Goal: Task Accomplishment & Management: Manage account settings

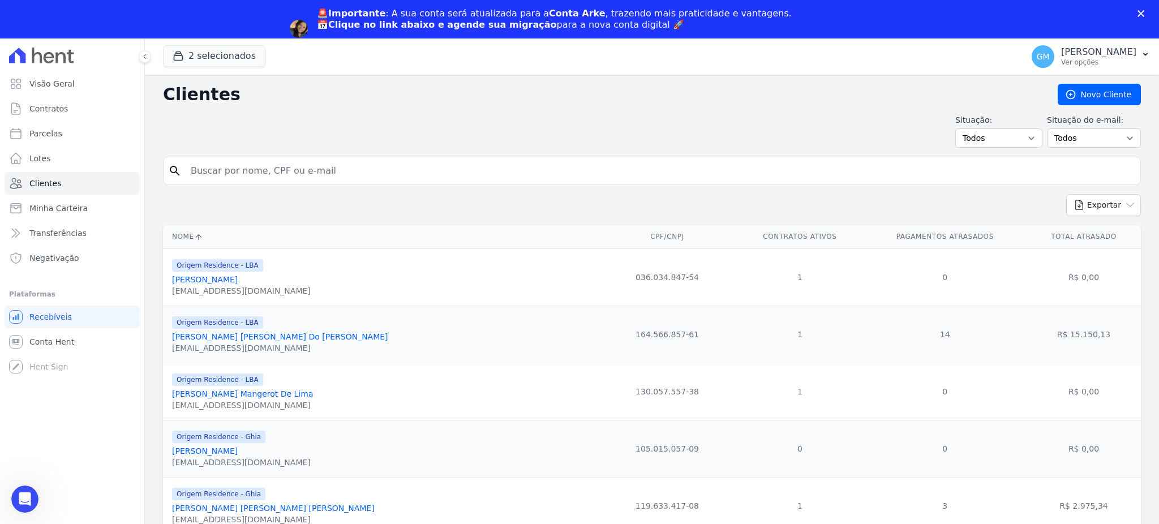
click at [221, 140] on div "Situação: Todos Adimplentes Inadimplentes Situação do e-mail: Todos Confirmado …" at bounding box center [652, 130] width 978 height 33
click at [181, 52] on icon "button" at bounding box center [178, 55] width 11 height 11
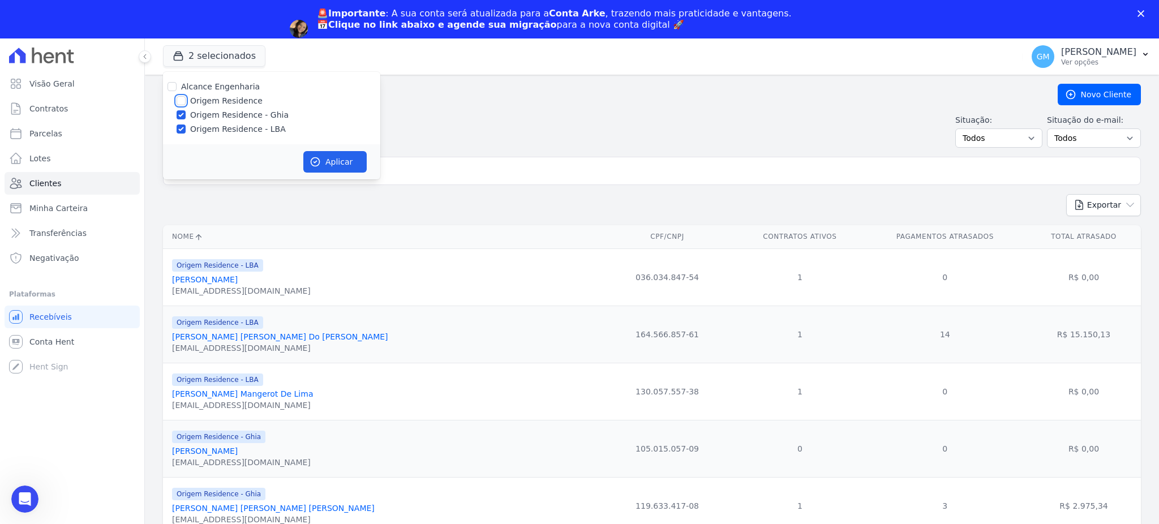
click at [181, 97] on input "Origem Residence" at bounding box center [181, 100] width 9 height 9
checkbox input "true"
click at [345, 153] on button "Aplicar" at bounding box center [334, 162] width 63 height 22
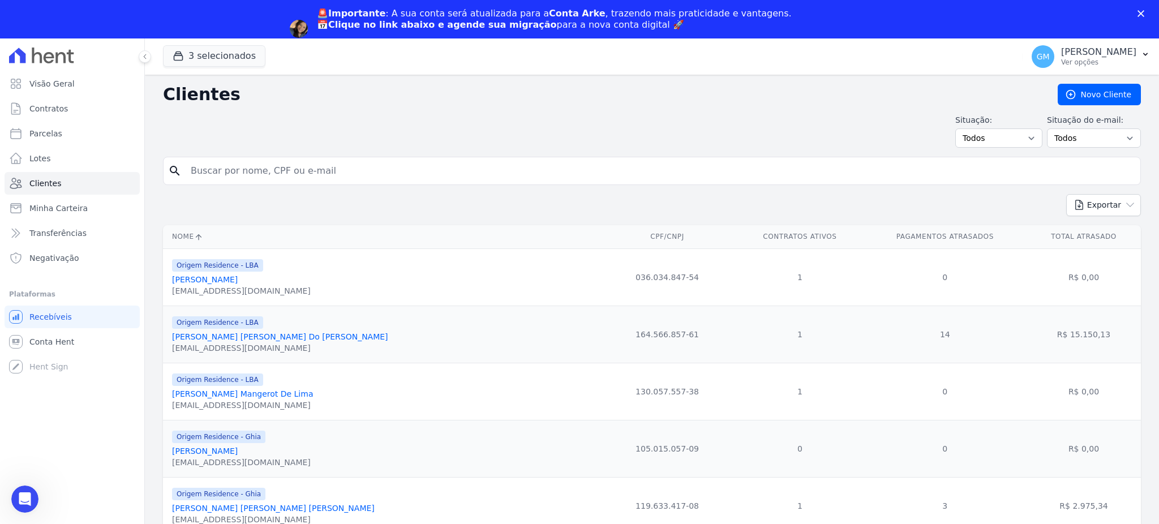
click at [355, 140] on div "Situação: Todos Adimplentes Inadimplentes Situação do e-mail: Todos Confirmado …" at bounding box center [652, 130] width 978 height 33
click at [354, 159] on div "search" at bounding box center [652, 171] width 978 height 28
click at [353, 162] on input "search" at bounding box center [660, 171] width 952 height 23
paste input "[PERSON_NAME]"
type input "[PERSON_NAME]"
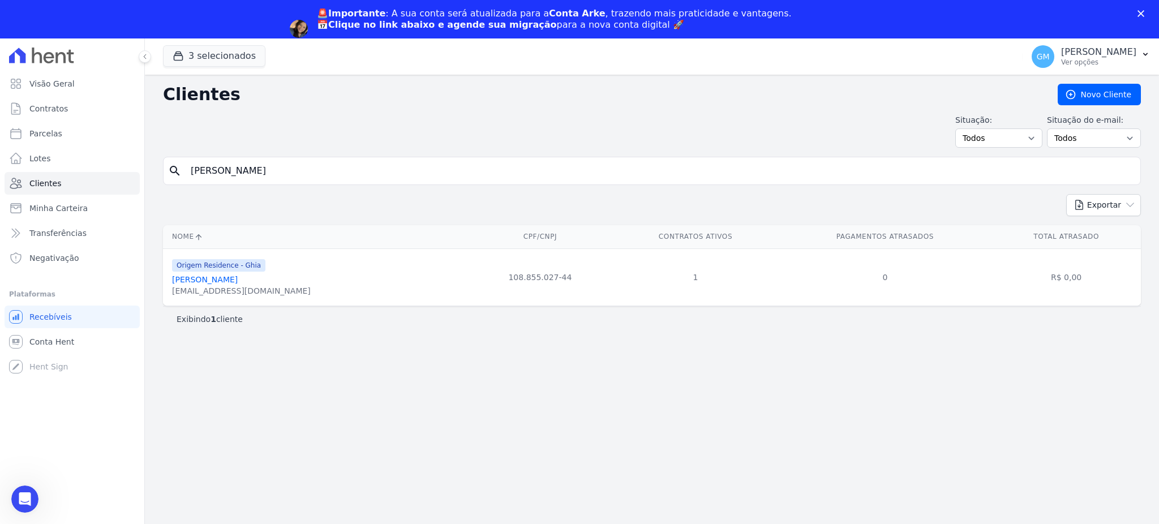
click at [238, 277] on link "[PERSON_NAME]" at bounding box center [205, 279] width 66 height 9
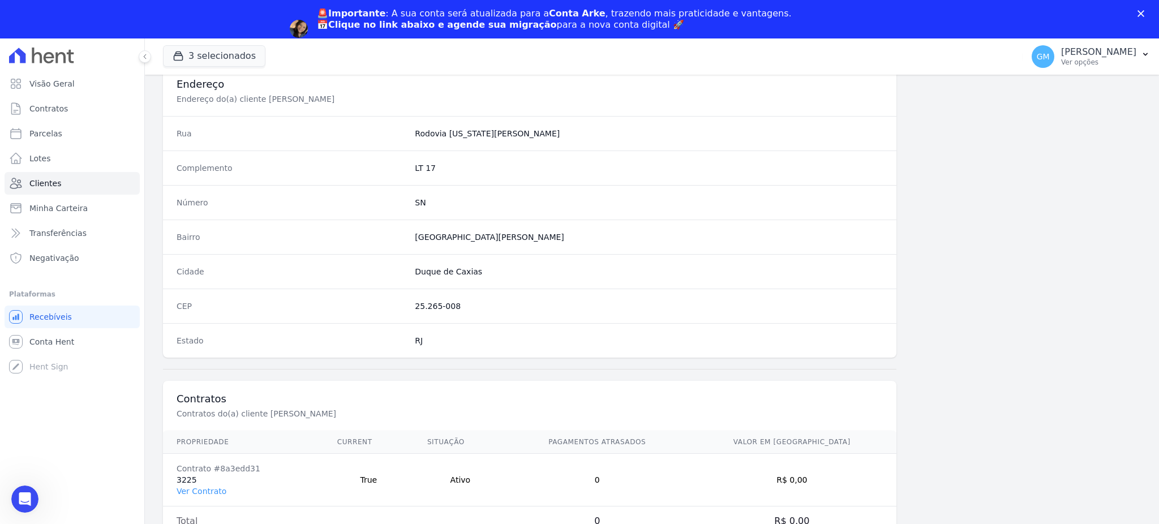
scroll to position [536, 0]
click at [206, 488] on link "Ver Contrato" at bounding box center [202, 489] width 50 height 9
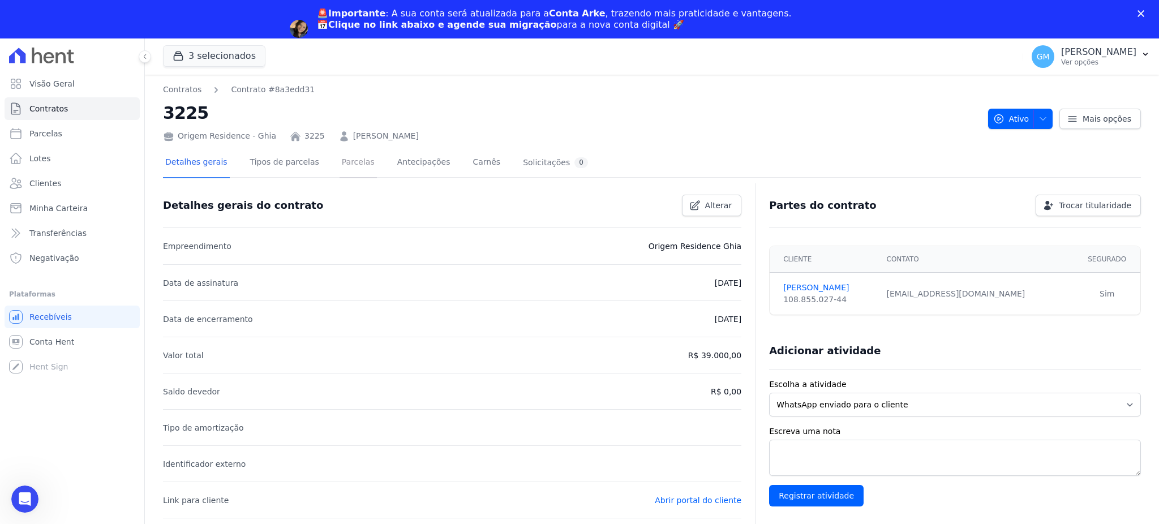
click at [340, 160] on link "Parcelas" at bounding box center [358, 163] width 37 height 30
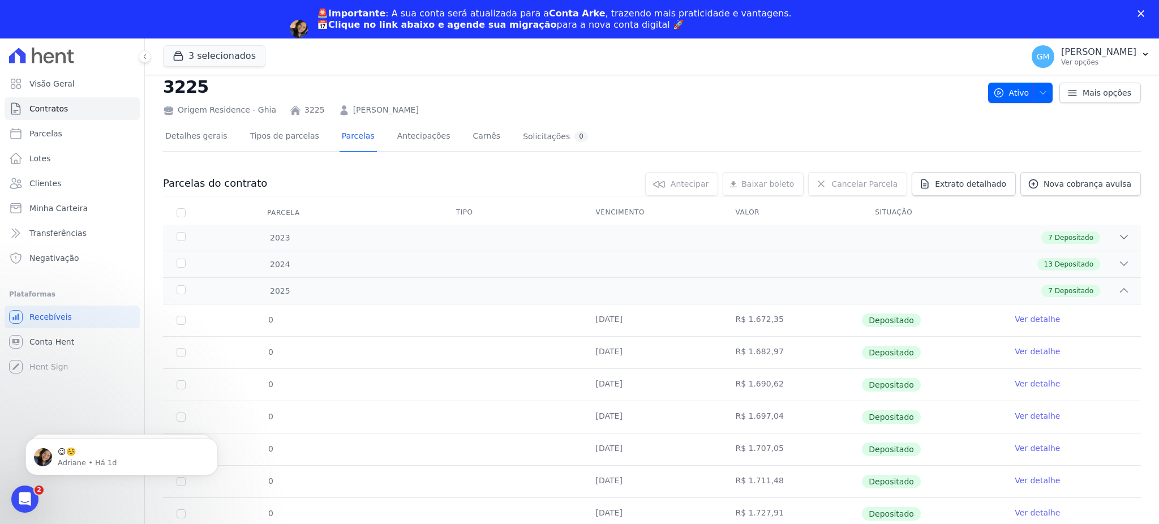
click at [1140, 13] on polygon "Fechar" at bounding box center [1141, 13] width 7 height 7
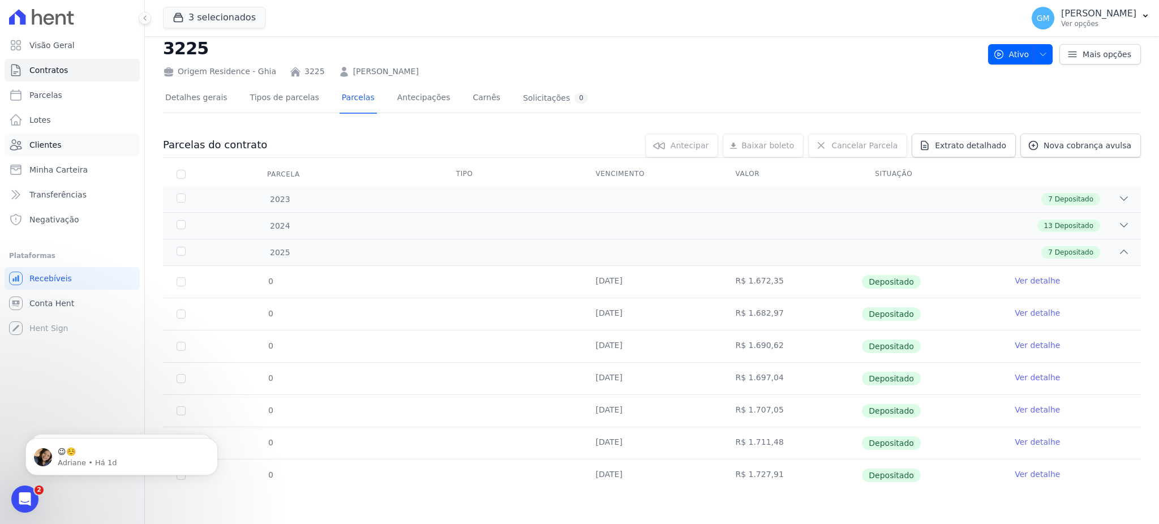
click at [64, 147] on link "Clientes" at bounding box center [72, 145] width 135 height 23
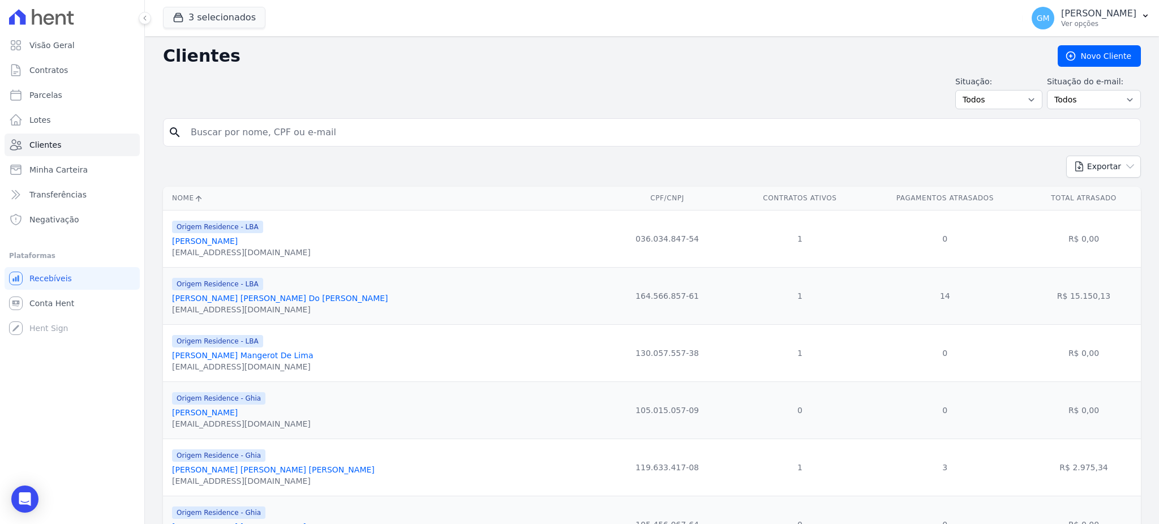
click at [222, 132] on input "search" at bounding box center [660, 132] width 952 height 23
type input "[PERSON_NAME]"
drag, startPoint x: 311, startPoint y: 126, endPoint x: 161, endPoint y: 125, distance: 150.0
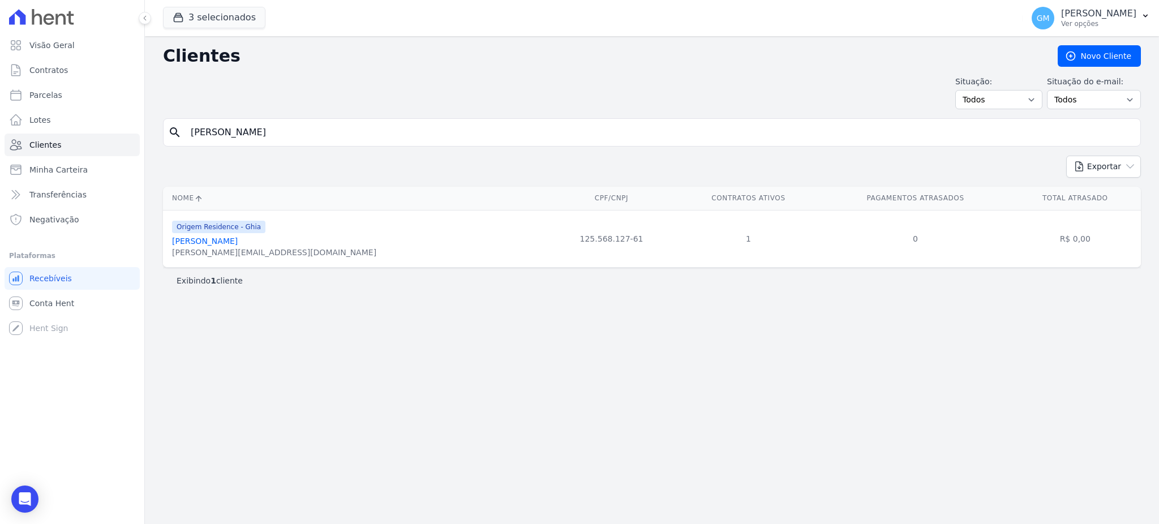
click at [237, 246] on link "[PERSON_NAME]" at bounding box center [205, 241] width 66 height 9
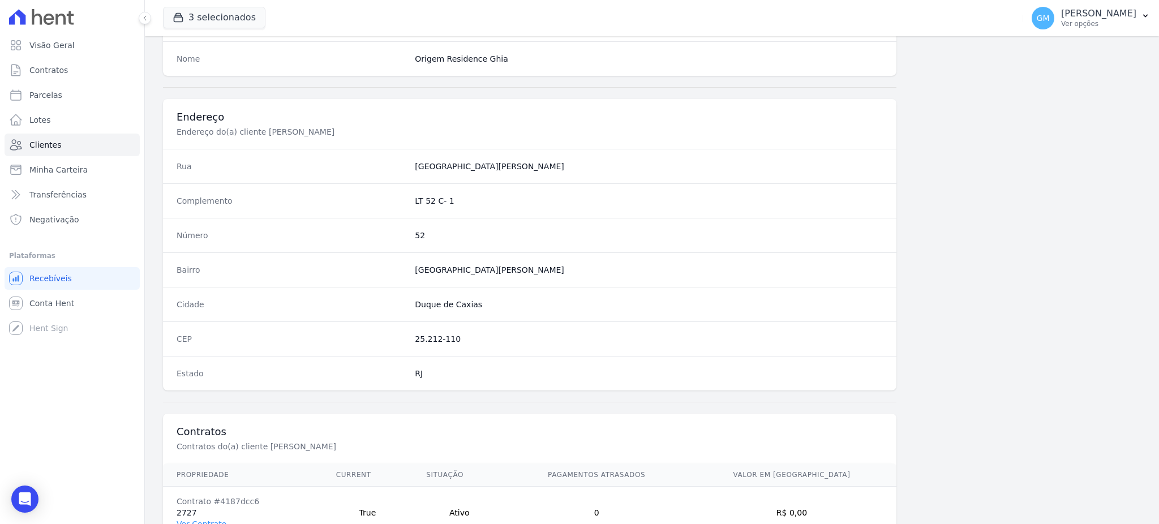
scroll to position [536, 0]
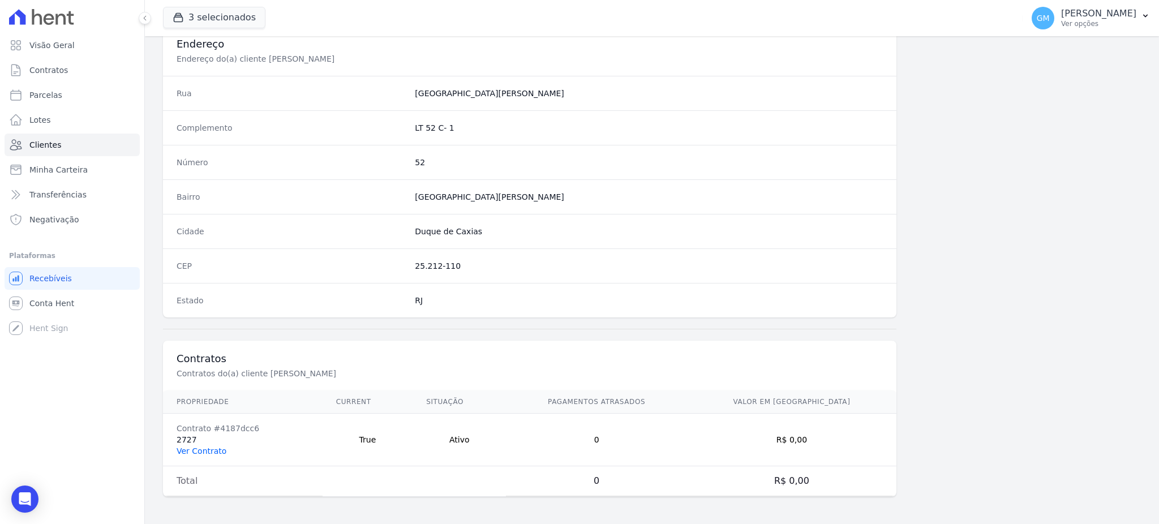
click at [177, 453] on link "Ver Contrato" at bounding box center [202, 451] width 50 height 9
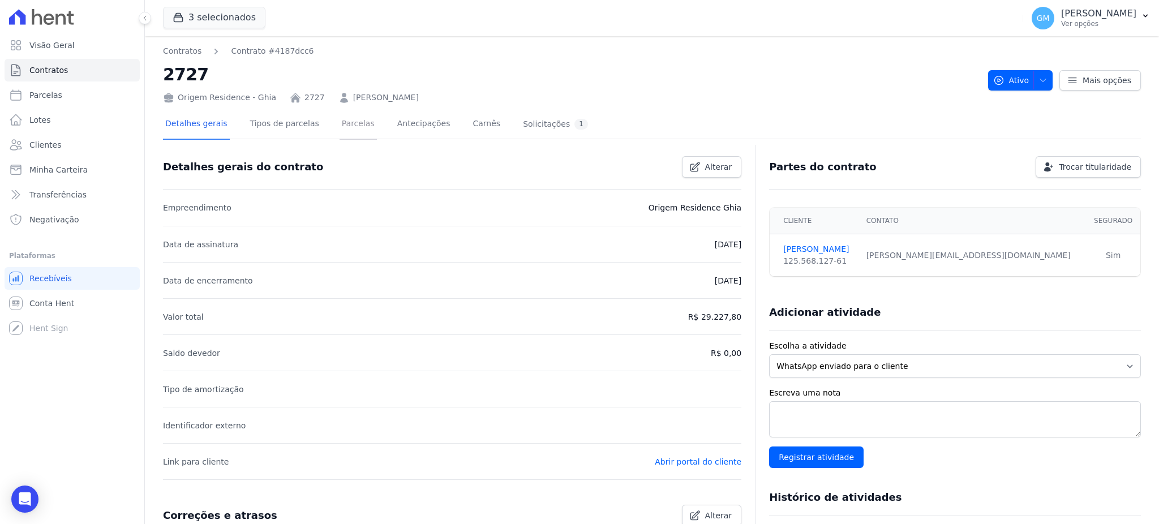
click at [341, 127] on link "Parcelas" at bounding box center [358, 125] width 37 height 30
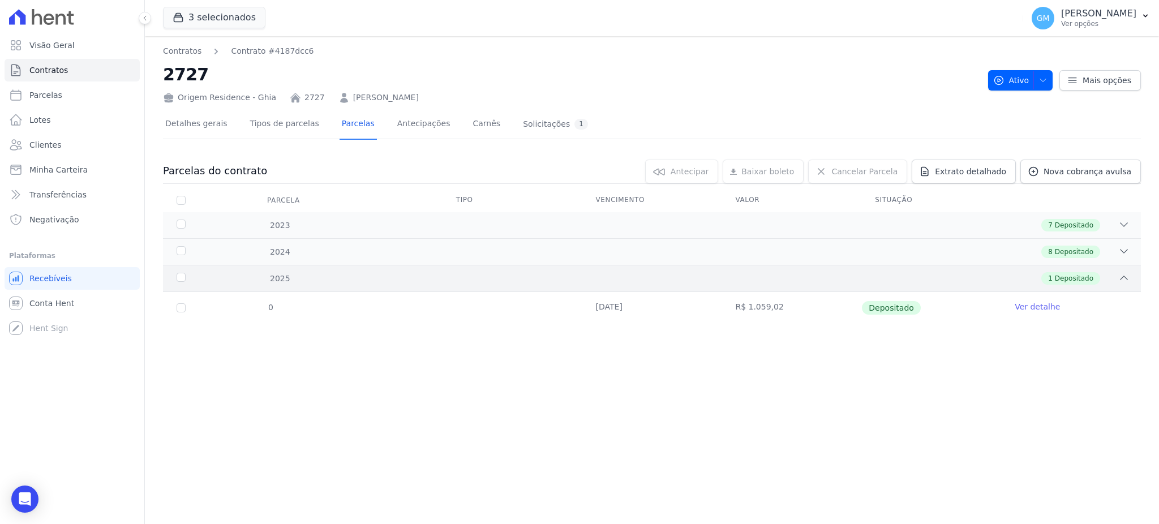
click at [1074, 274] on span "Depositado" at bounding box center [1074, 278] width 38 height 10
click at [1077, 252] on span "Depositado" at bounding box center [1074, 252] width 38 height 10
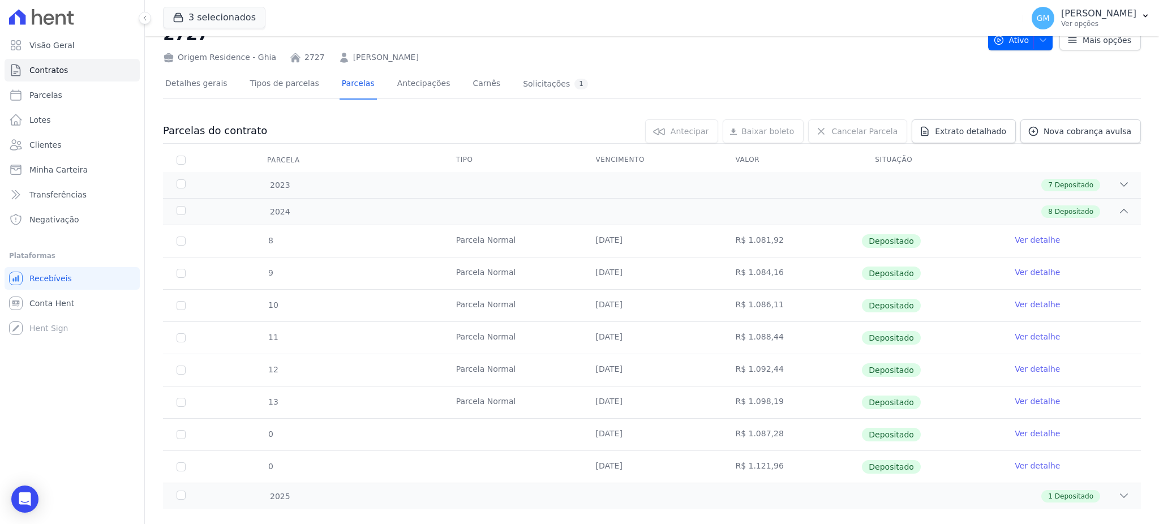
scroll to position [59, 0]
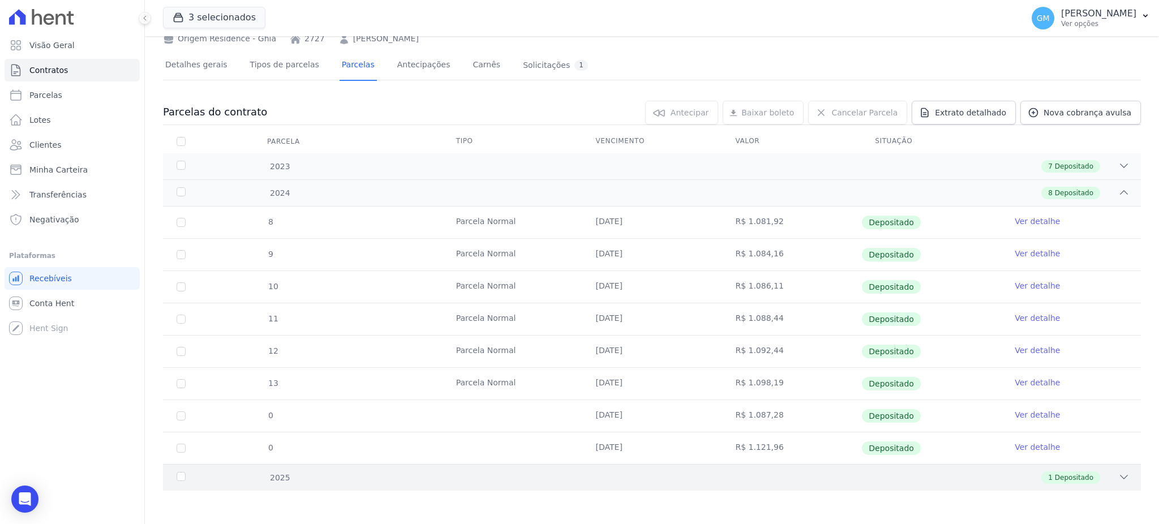
click at [1055, 479] on span "Depositado" at bounding box center [1074, 478] width 38 height 10
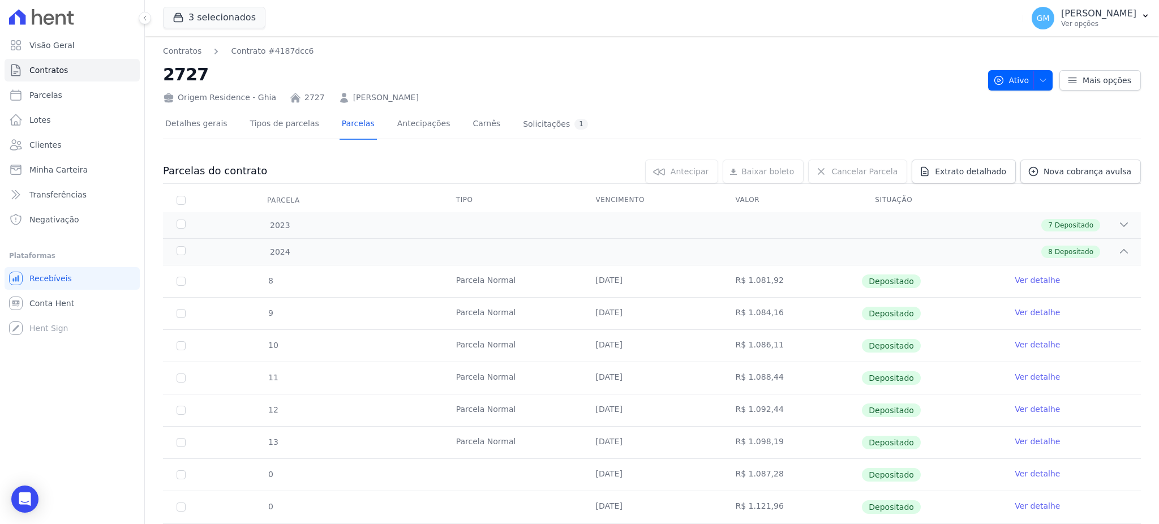
scroll to position [91, 0]
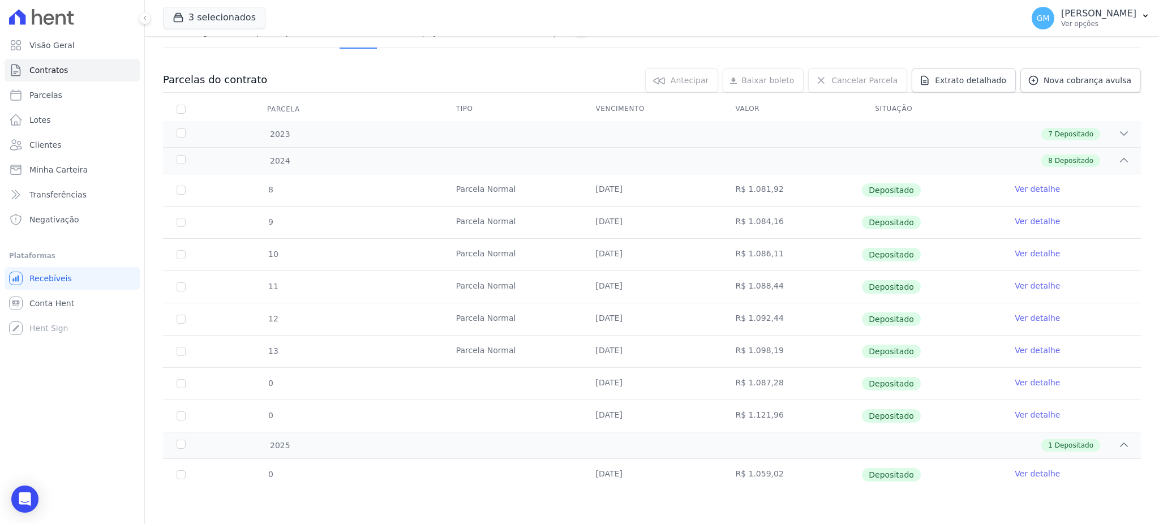
click at [1035, 415] on link "Ver detalhe" at bounding box center [1037, 414] width 45 height 11
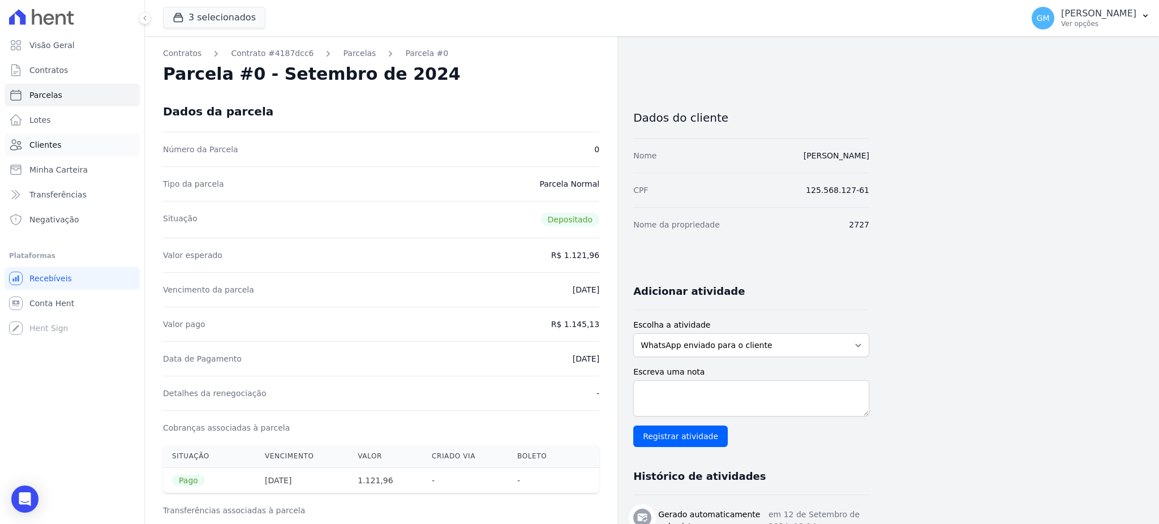
click at [59, 139] on link "Clientes" at bounding box center [72, 145] width 135 height 23
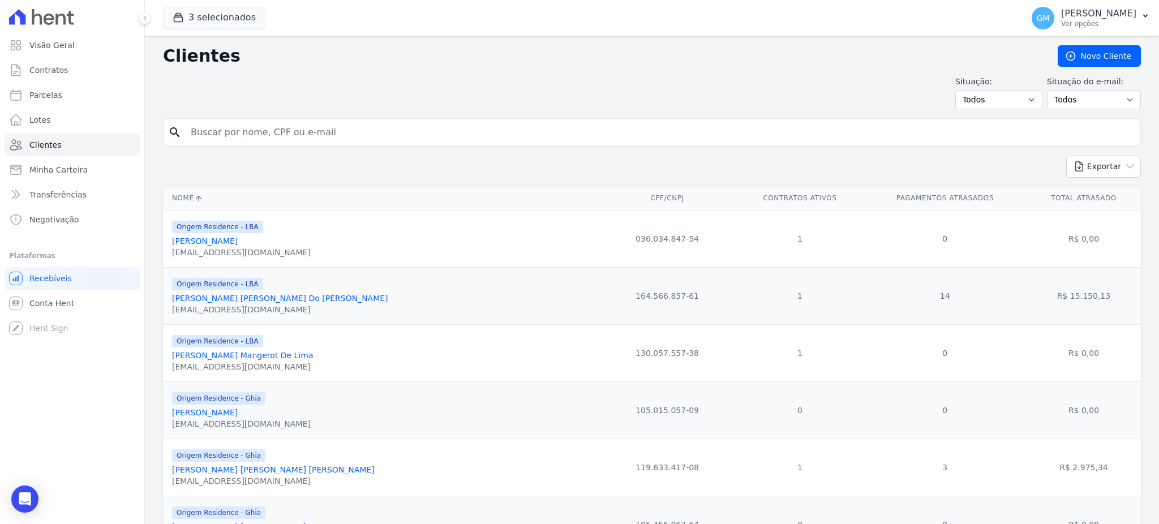
click at [219, 135] on input "search" at bounding box center [660, 132] width 952 height 23
paste input "[PERSON_NAME] [PERSON_NAME]"
type input "[PERSON_NAME] [PERSON_NAME]"
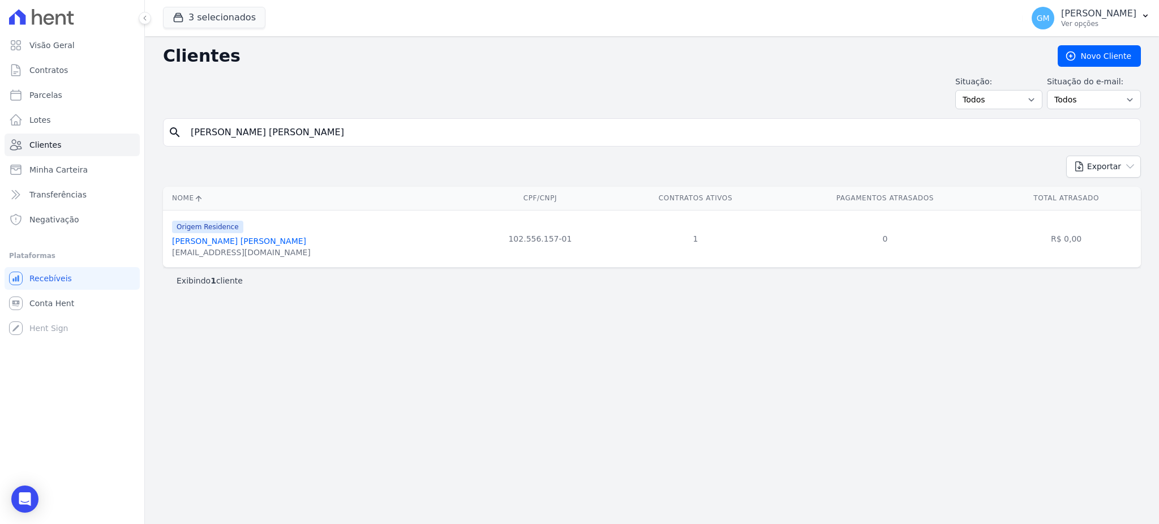
click at [230, 246] on link "[PERSON_NAME] [PERSON_NAME]" at bounding box center [239, 241] width 134 height 9
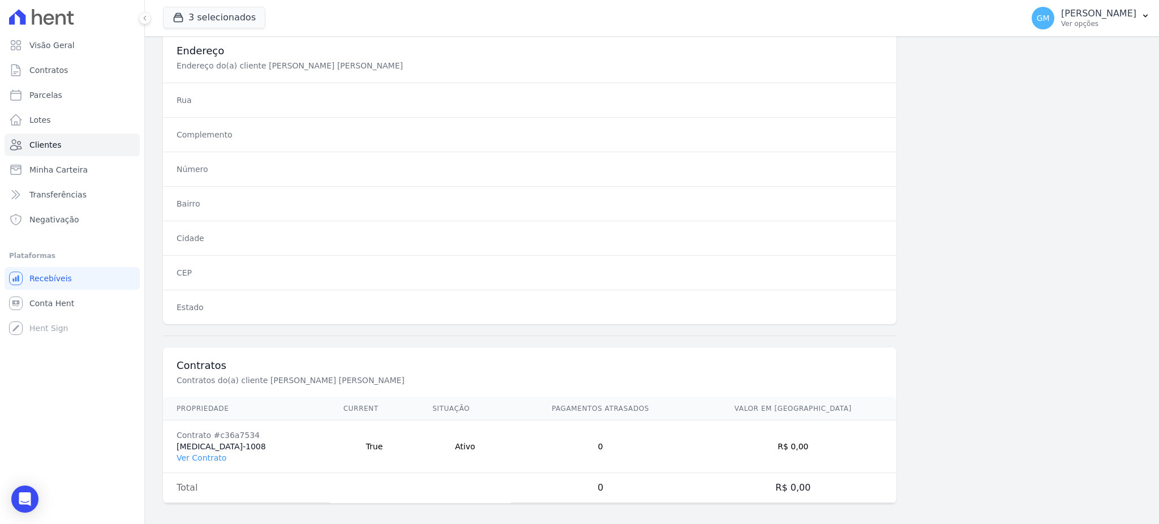
scroll to position [536, 0]
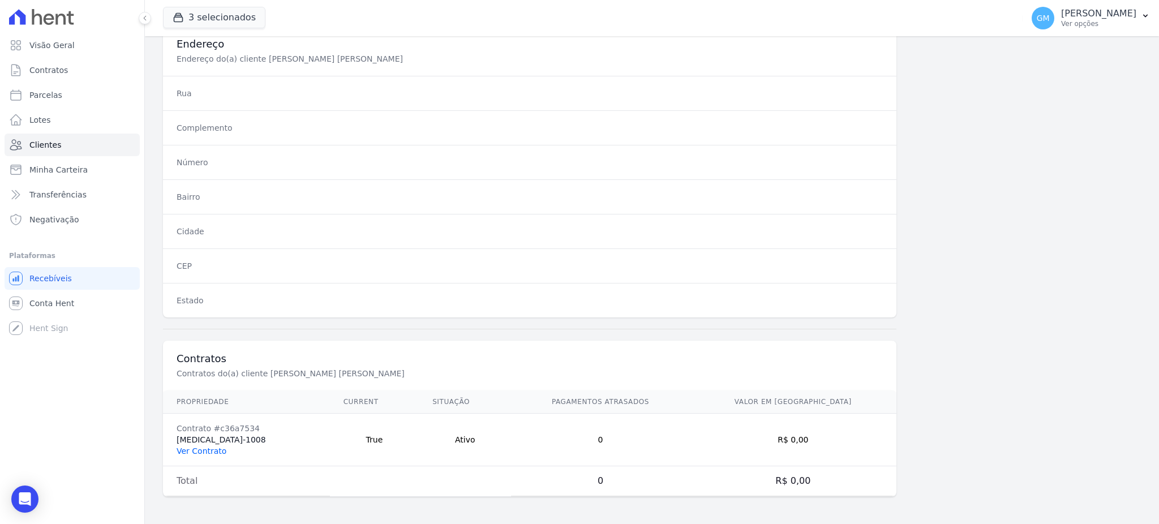
click at [196, 450] on link "Ver Contrato" at bounding box center [202, 451] width 50 height 9
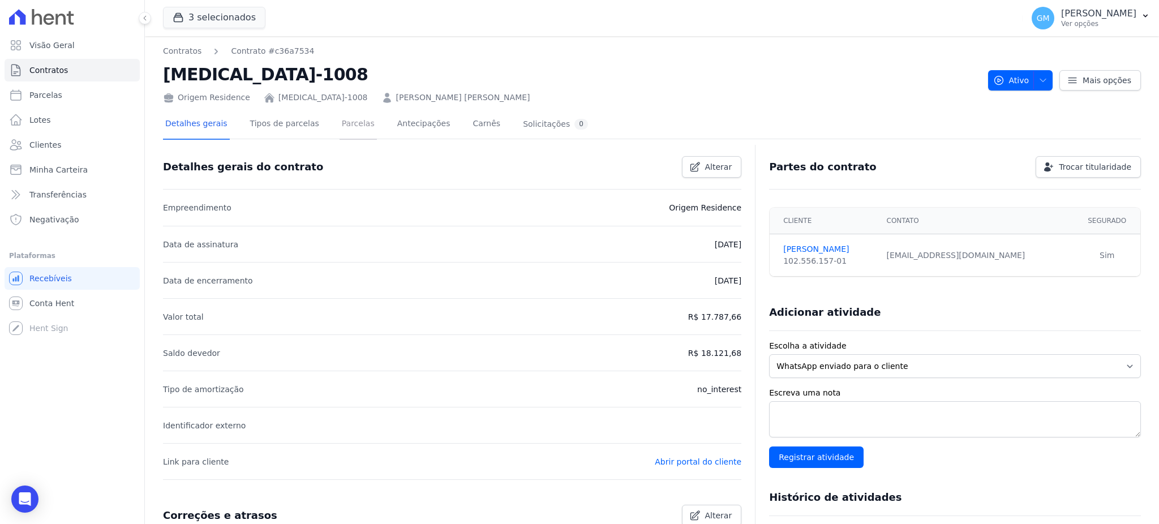
click at [340, 126] on link "Parcelas" at bounding box center [358, 125] width 37 height 30
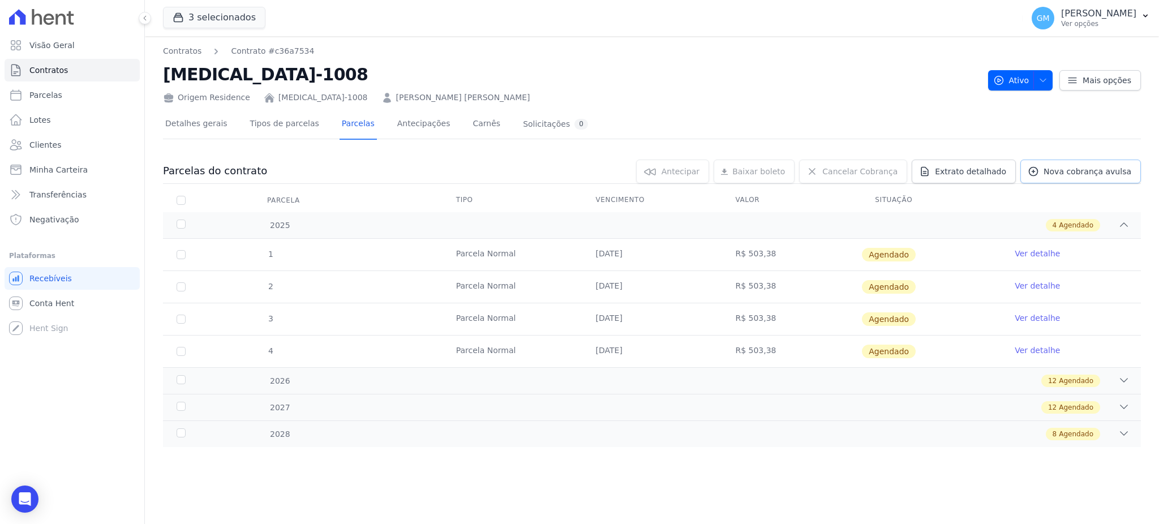
click at [1044, 181] on link "Nova cobrança avulsa" at bounding box center [1081, 172] width 121 height 24
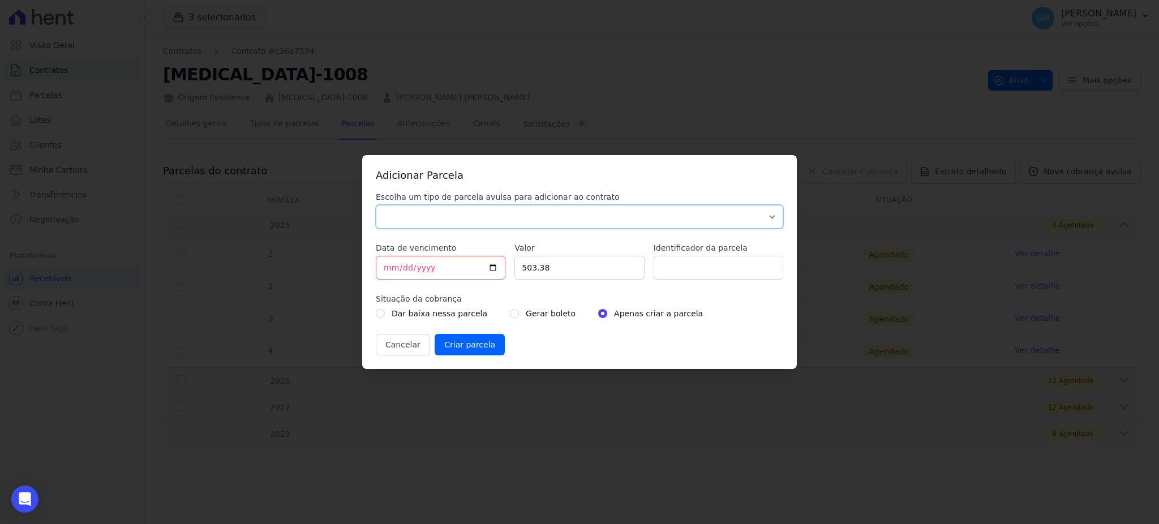
click at [482, 216] on select "Parcela Normal Sinal Caução Intercalada Chaves Pré Chaves Pós Chaves Taxas Quit…" at bounding box center [580, 217] width 408 height 24
select select "standard"
click at [376, 205] on select "Parcela Normal Sinal Caução Intercalada Chaves Pré Chaves Pós Chaves Taxas Quit…" at bounding box center [580, 217] width 408 height 24
click at [492, 265] on input "[DATE]" at bounding box center [441, 268] width 130 height 24
type input "[DATE]"
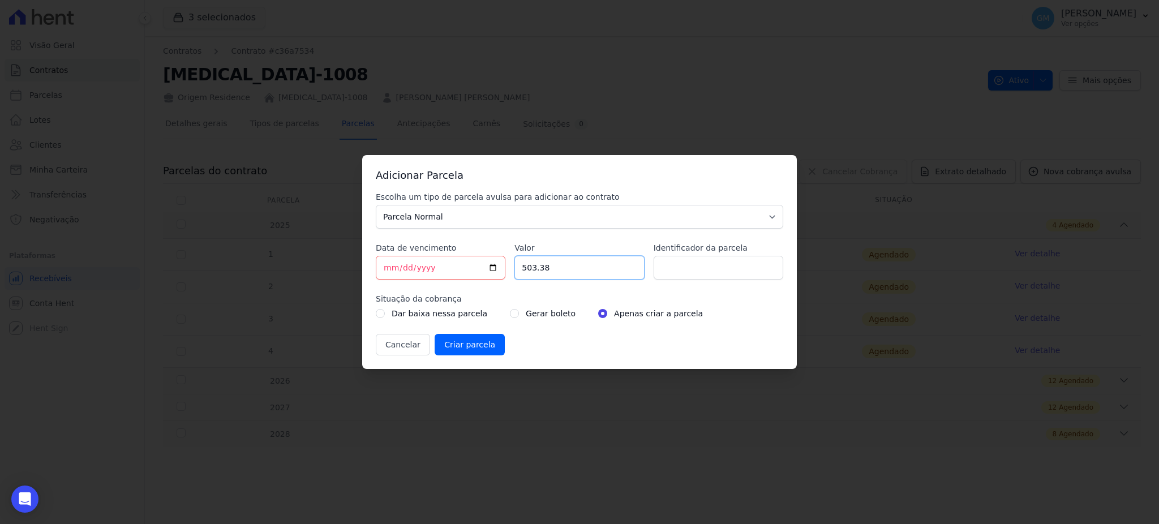
drag, startPoint x: 558, startPoint y: 268, endPoint x: 491, endPoint y: 270, distance: 67.4
click at [491, 270] on div "Escolha um tipo de parcela avulsa para adicionar ao contrato Parcela Normal Sin…" at bounding box center [580, 273] width 408 height 164
type input "29000"
click at [510, 312] on input "radio" at bounding box center [514, 313] width 9 height 9
radio input "true"
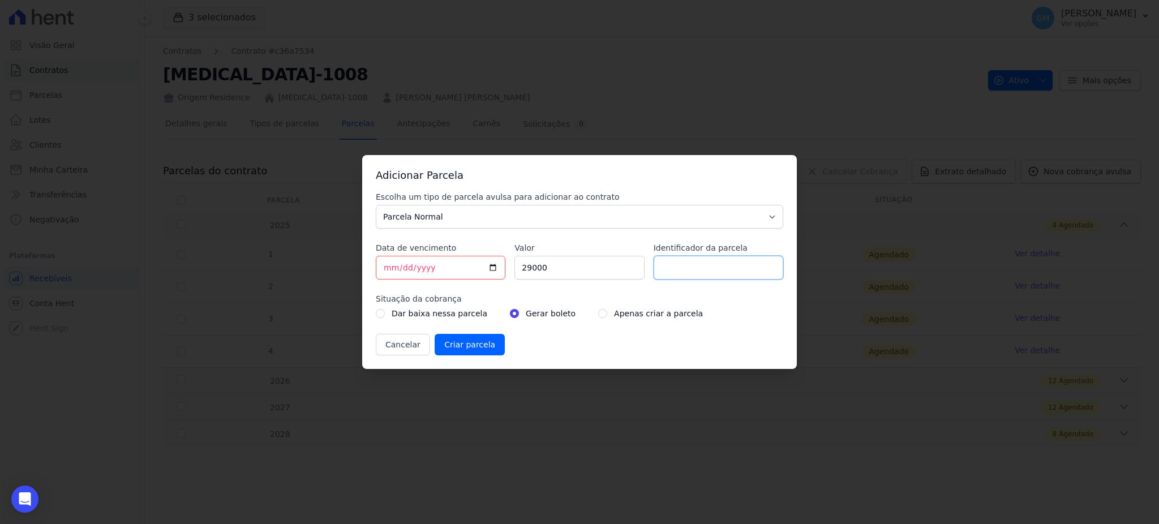
click at [678, 270] on input "Identificador da parcela" at bounding box center [719, 268] width 130 height 24
type input "Sinal"
click at [545, 269] on input "29000" at bounding box center [580, 268] width 130 height 24
click at [531, 265] on input "29000" at bounding box center [580, 268] width 130 height 24
click at [539, 270] on input "29000" at bounding box center [580, 268] width 130 height 24
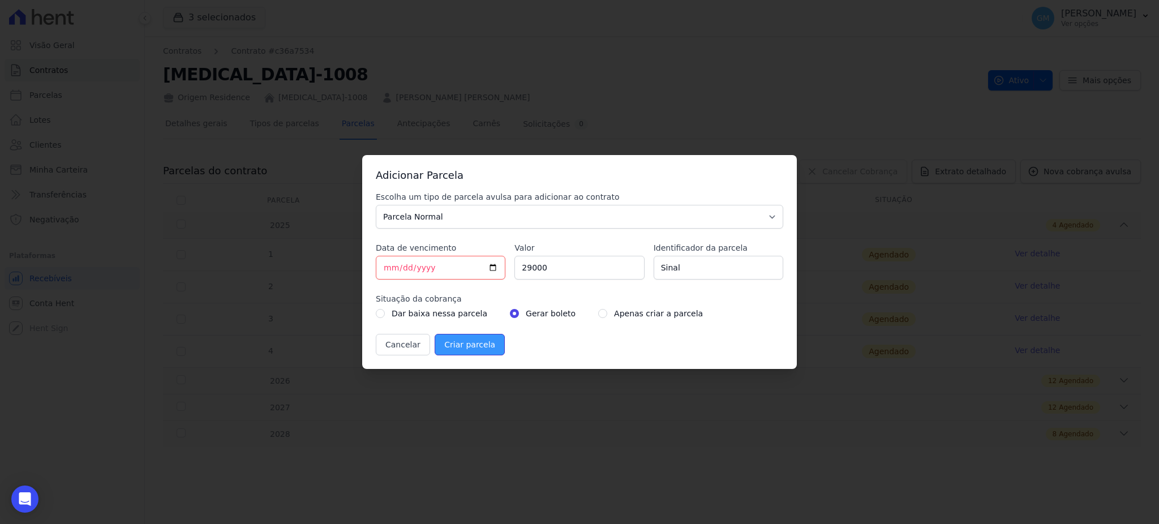
click at [460, 343] on input "Criar parcela" at bounding box center [470, 345] width 70 height 22
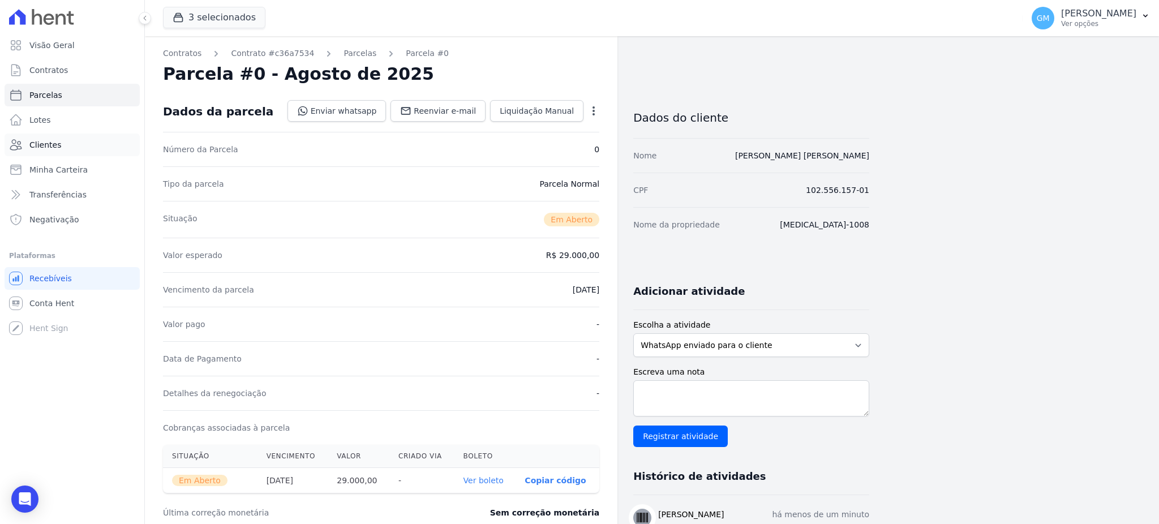
click at [58, 150] on link "Clientes" at bounding box center [72, 145] width 135 height 23
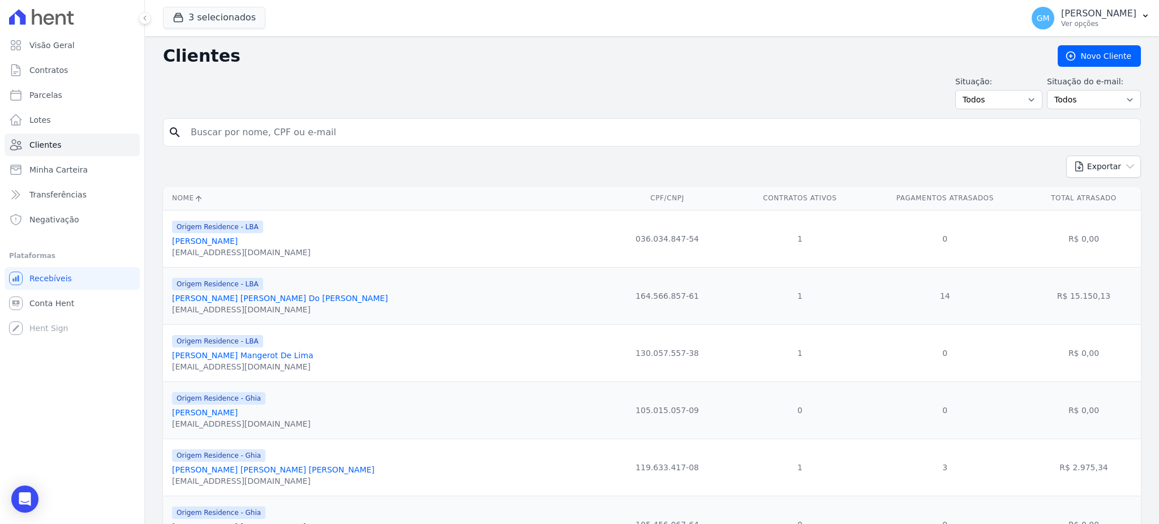
click at [275, 135] on input "search" at bounding box center [660, 132] width 952 height 23
type input "[PERSON_NAME]"
drag, startPoint x: 352, startPoint y: 127, endPoint x: 166, endPoint y: 142, distance: 186.2
click at [166, 142] on div "search [PERSON_NAME]" at bounding box center [652, 132] width 978 height 28
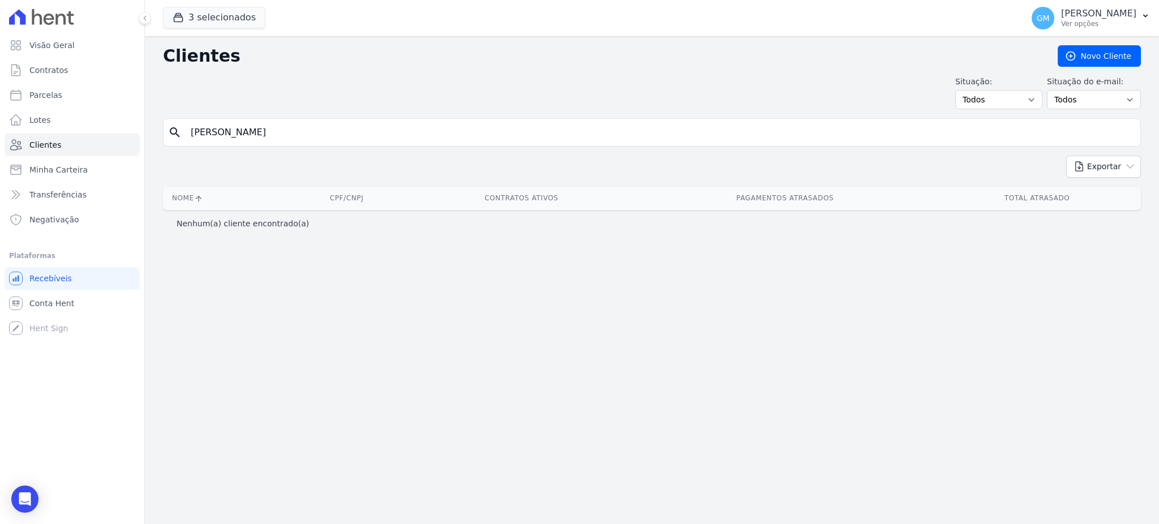
click at [338, 132] on input "[PERSON_NAME]" at bounding box center [660, 132] width 952 height 23
type input "[PERSON_NAME]"
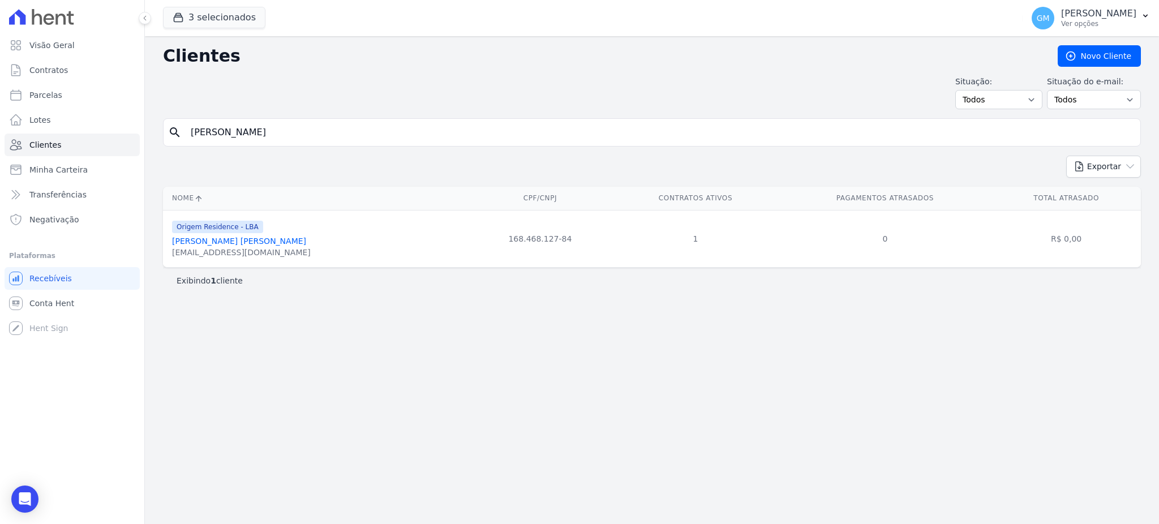
drag, startPoint x: 281, startPoint y: 134, endPoint x: 178, endPoint y: 127, distance: 103.2
click at [178, 127] on div "search [PERSON_NAME]" at bounding box center [652, 132] width 978 height 28
paste input "[PERSON_NAME] [PERSON_NAME]"
type input "[PERSON_NAME] [PERSON_NAME]"
click at [178, 127] on icon "search" at bounding box center [175, 133] width 14 height 14
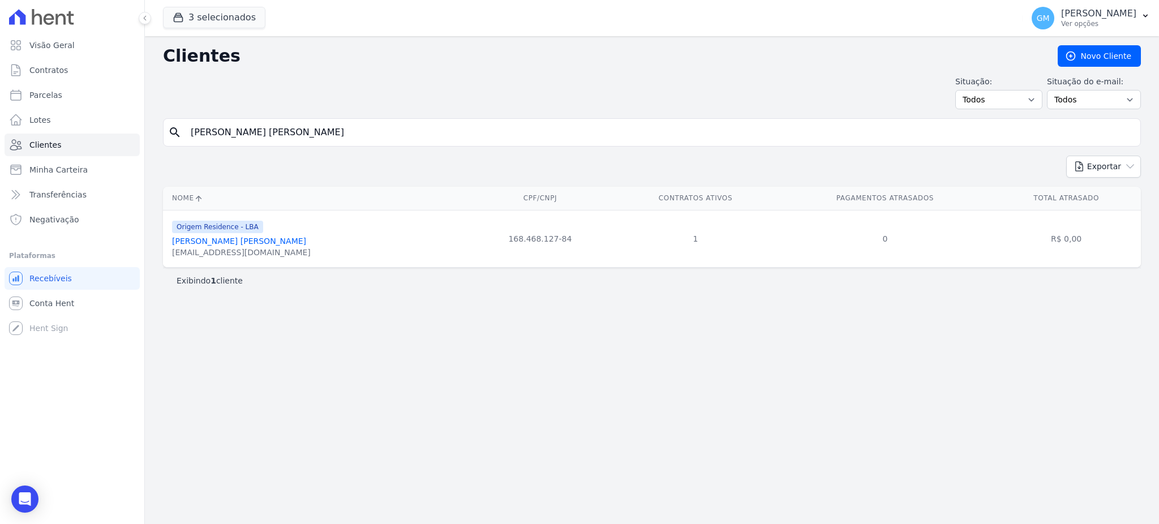
click at [302, 132] on input "[PERSON_NAME] [PERSON_NAME]" at bounding box center [660, 132] width 952 height 23
click at [226, 245] on link "[PERSON_NAME] [PERSON_NAME]" at bounding box center [239, 241] width 134 height 9
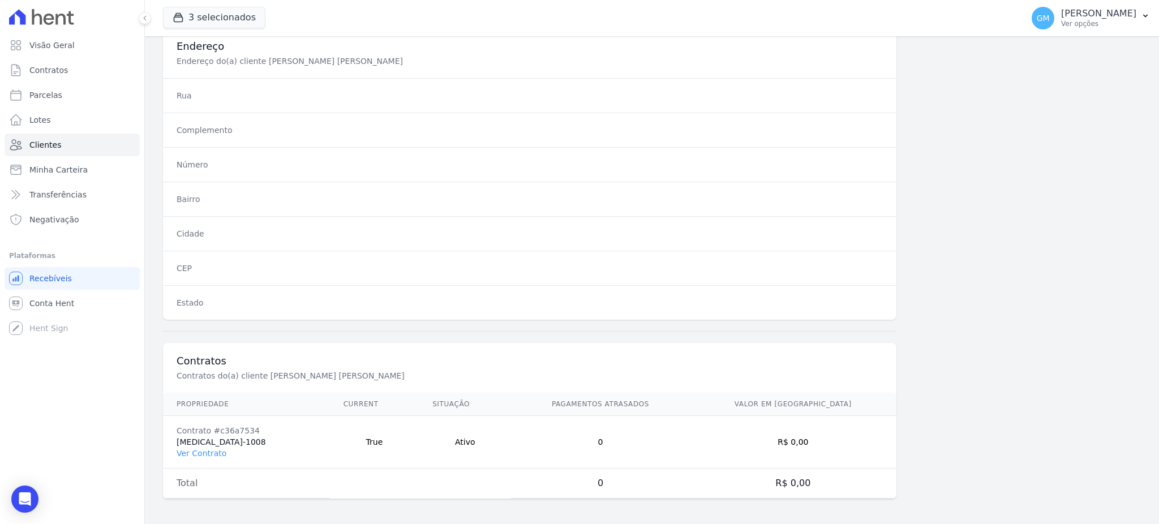
scroll to position [536, 0]
click at [204, 452] on link "Ver Contrato" at bounding box center [202, 451] width 50 height 9
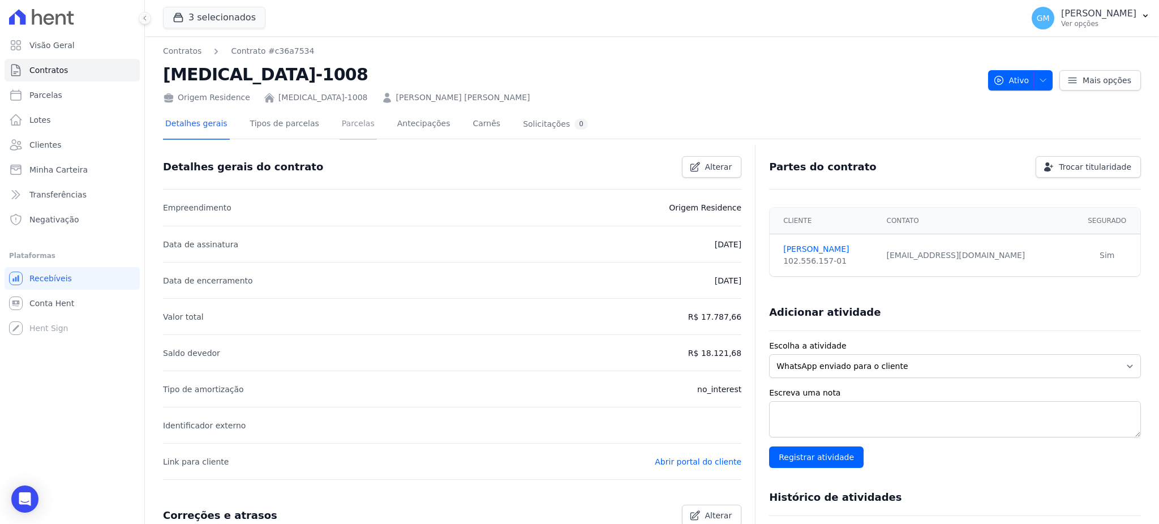
click at [340, 113] on link "Parcelas" at bounding box center [358, 125] width 37 height 30
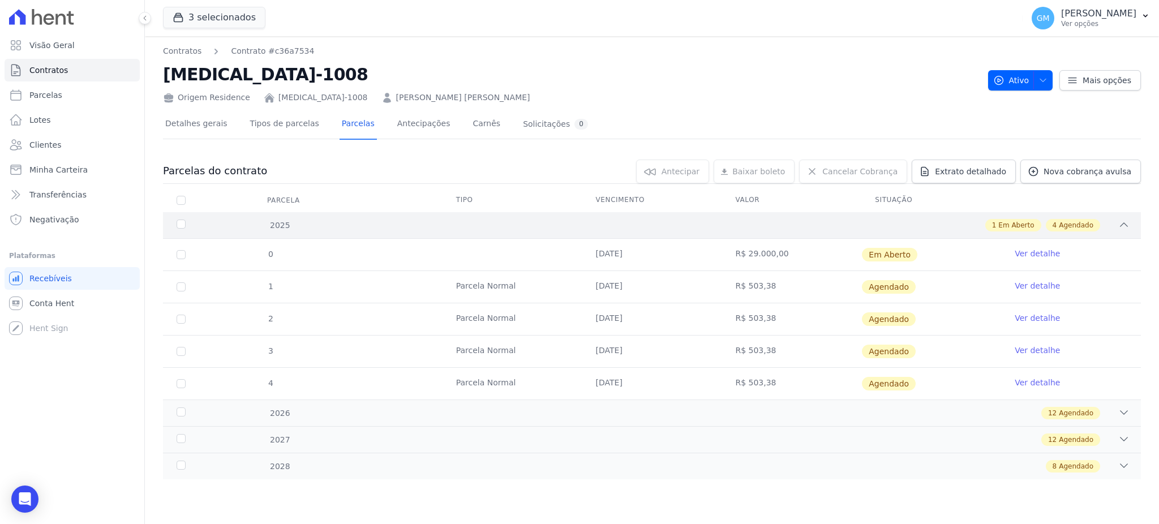
click at [1025, 220] on span "Em Aberto" at bounding box center [1017, 225] width 36 height 10
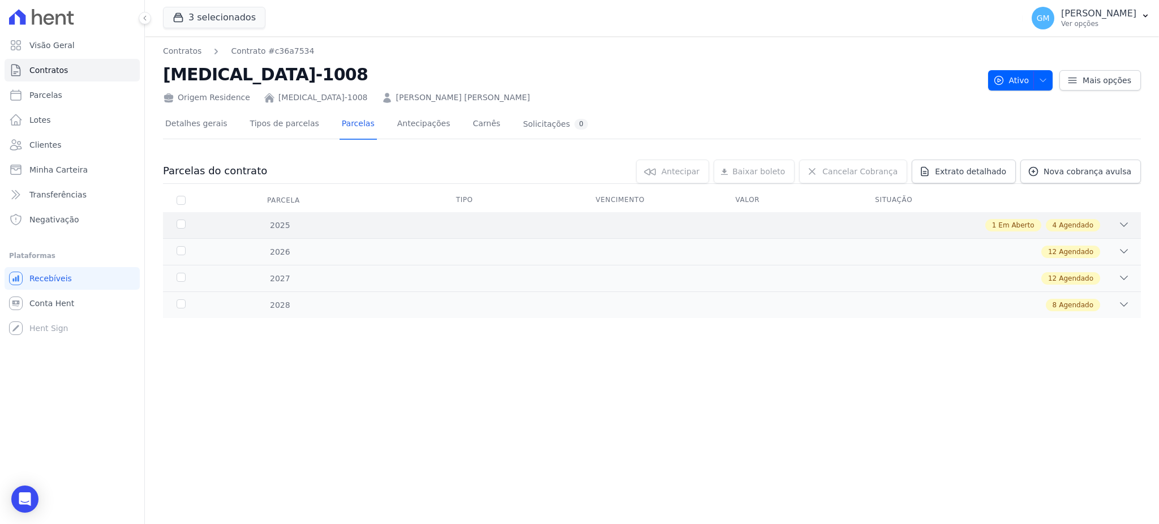
click at [1025, 220] on span "Em Aberto" at bounding box center [1017, 225] width 36 height 10
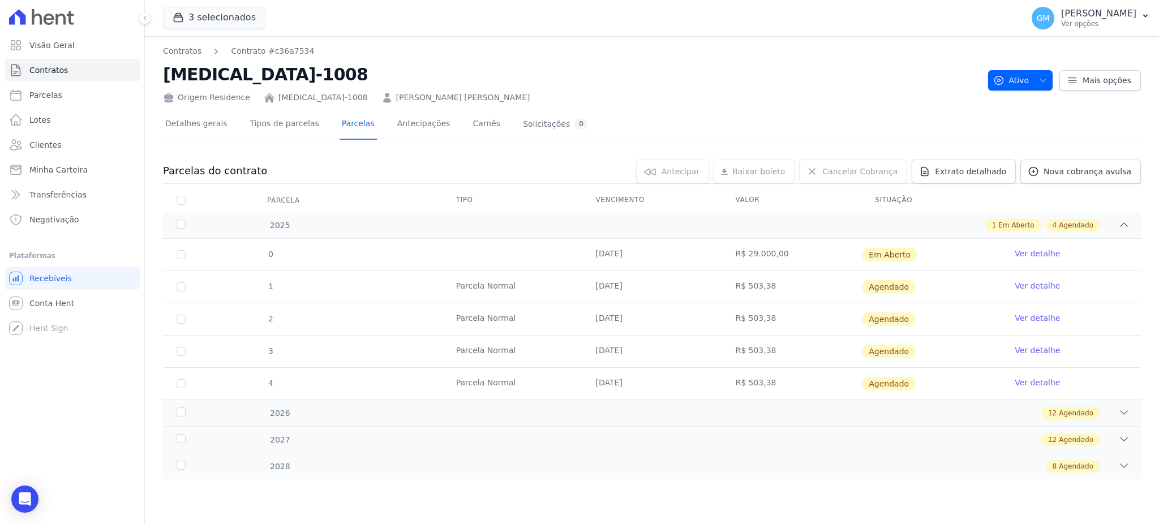
click at [1028, 250] on link "Ver detalhe" at bounding box center [1037, 253] width 45 height 11
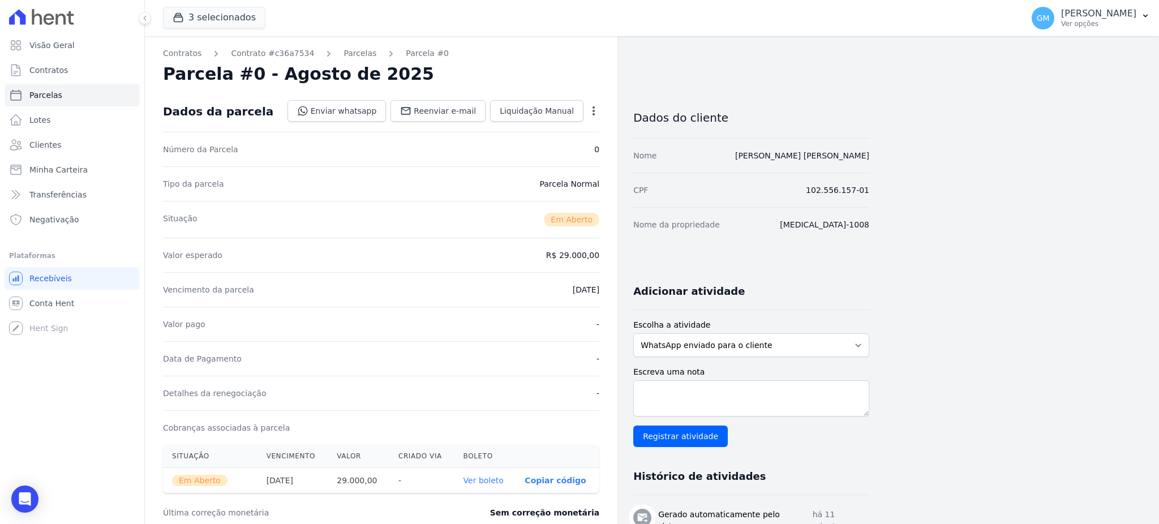
scroll to position [75, 0]
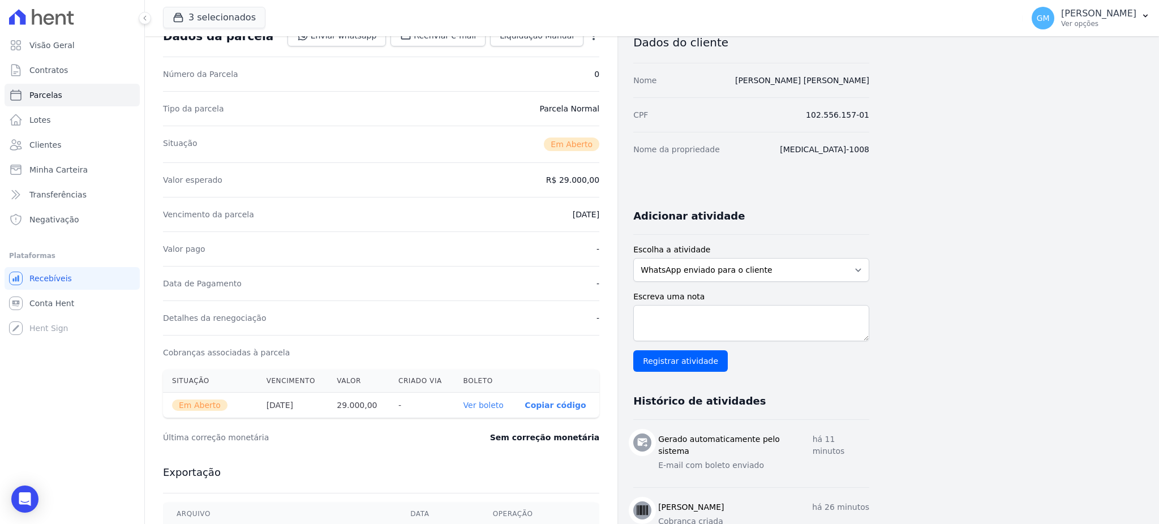
click at [483, 404] on link "Ver boleto" at bounding box center [484, 405] width 40 height 9
